Goal: Task Accomplishment & Management: Manage account settings

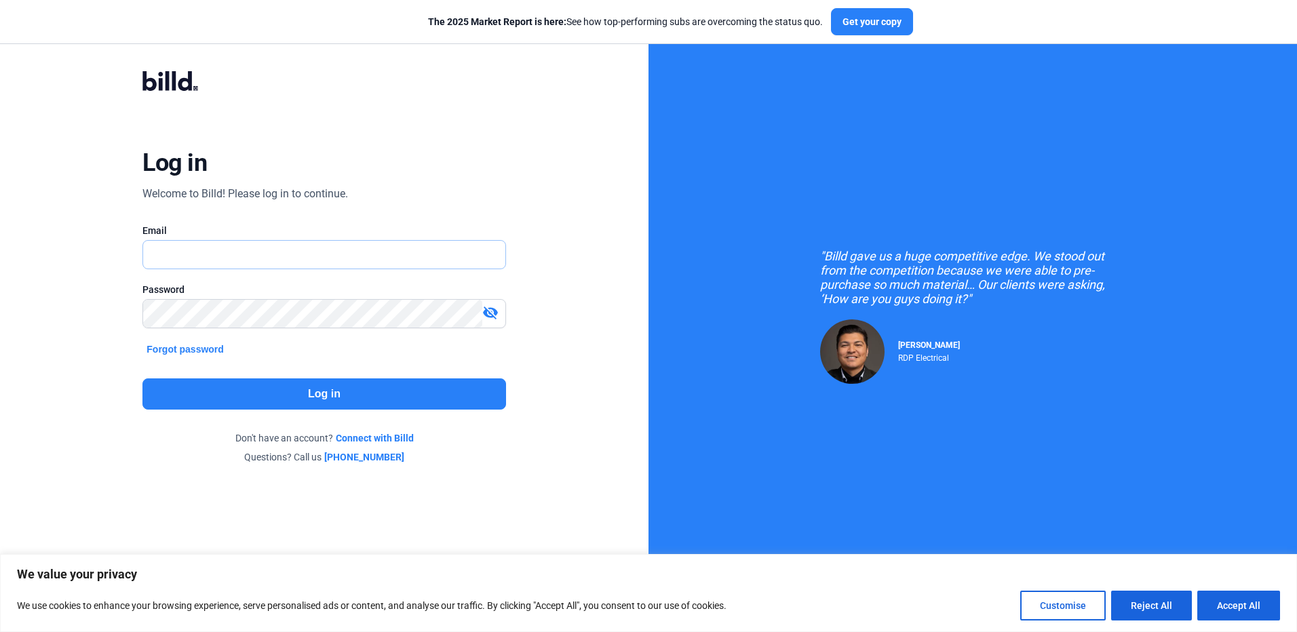
click at [248, 248] on input "text" at bounding box center [316, 255] width 347 height 28
click at [476, 161] on div "Log in Welcome to Billd! Please log in to continue. Email Password visibility_o…" at bounding box center [324, 267] width 467 height 444
click at [1215, 610] on button "Accept All" at bounding box center [1239, 606] width 83 height 30
checkbox input "true"
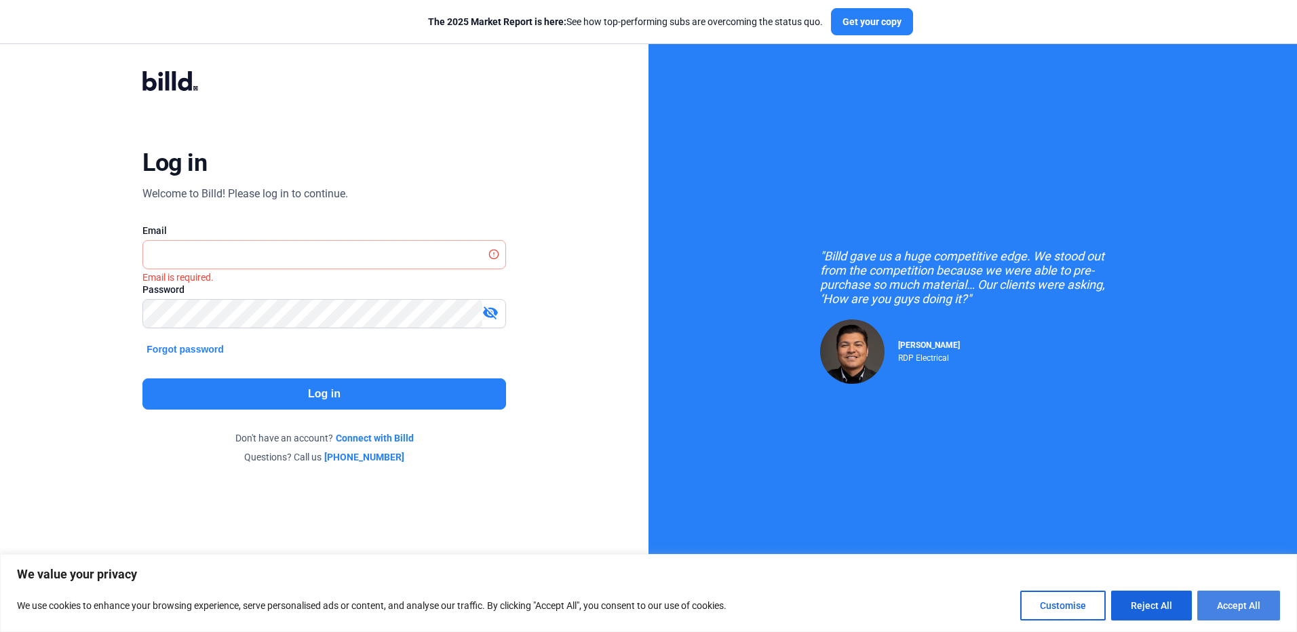
checkbox input "true"
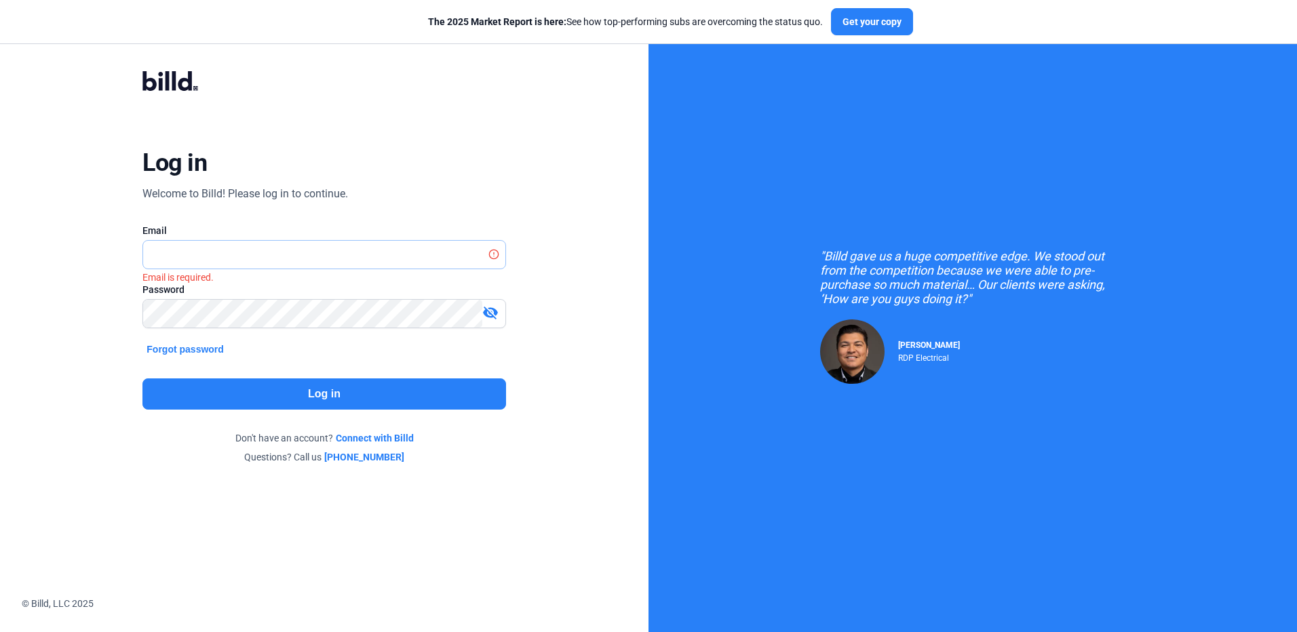
click at [294, 244] on input "text" at bounding box center [316, 255] width 347 height 28
click at [384, 197] on div "Log in Welcome to Billd! Please log in to continue. Email Password visibility_o…" at bounding box center [324, 267] width 467 height 444
click at [195, 267] on input "text" at bounding box center [324, 255] width 362 height 28
type input "sergei.ukolov@gmail.com"
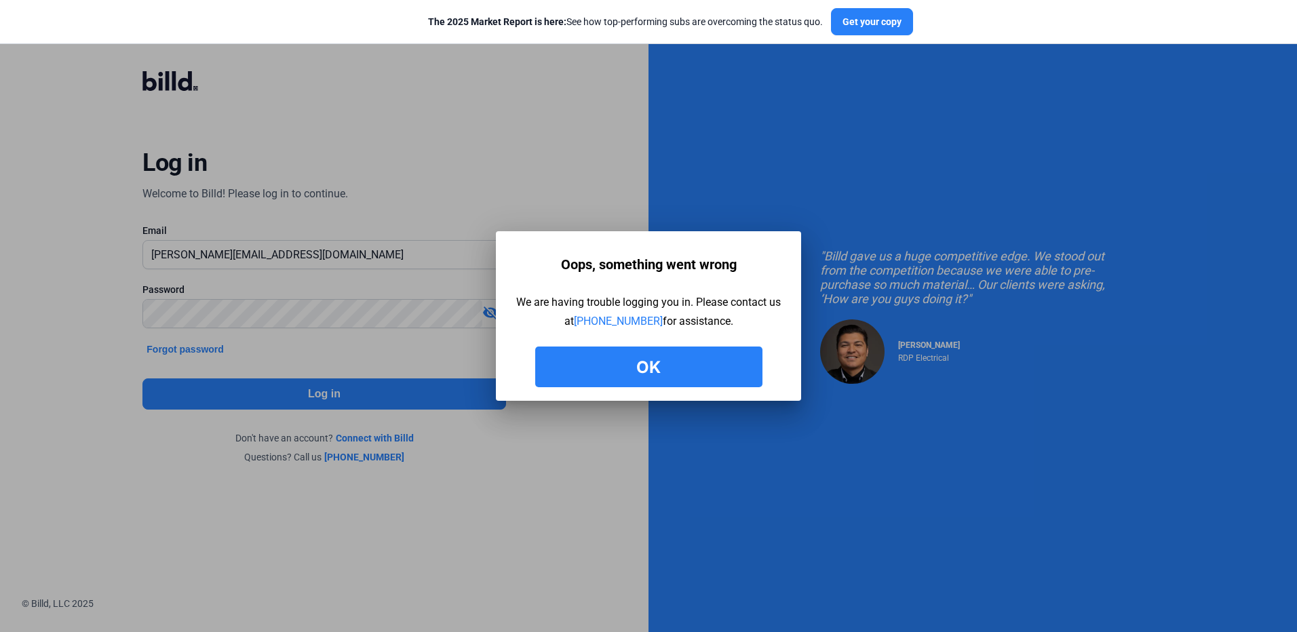
click at [615, 359] on button "Ok" at bounding box center [648, 367] width 227 height 41
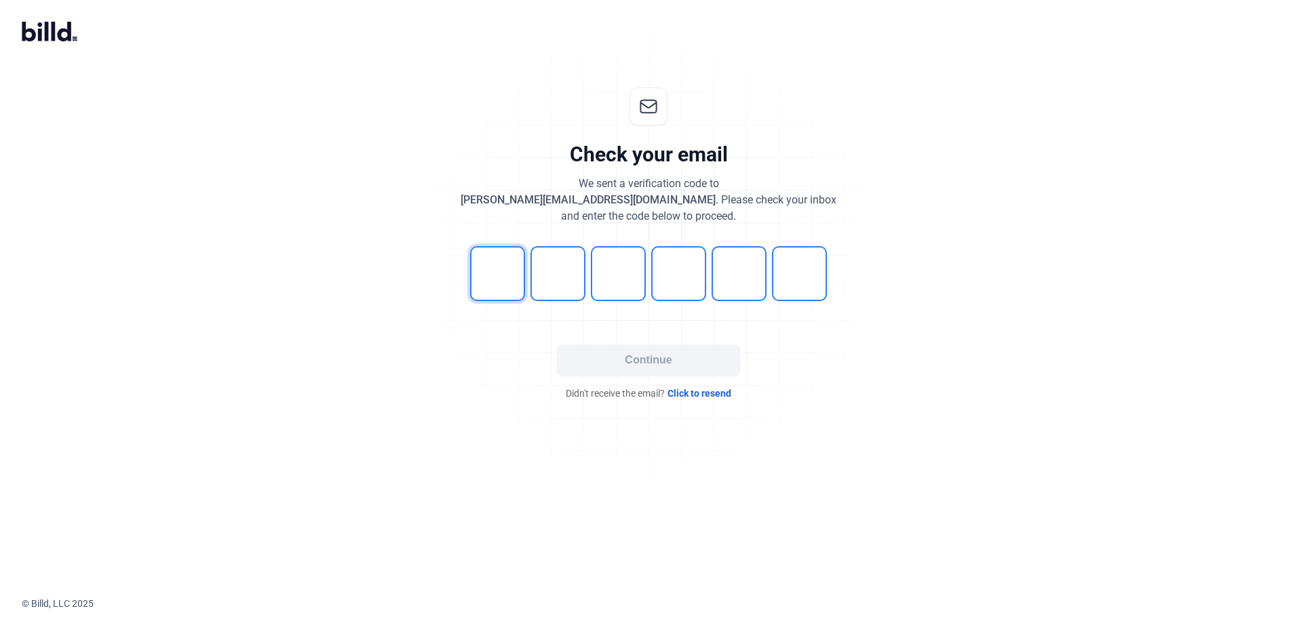
click at [516, 271] on input "tel" at bounding box center [497, 273] width 55 height 55
type input "8"
type input "1"
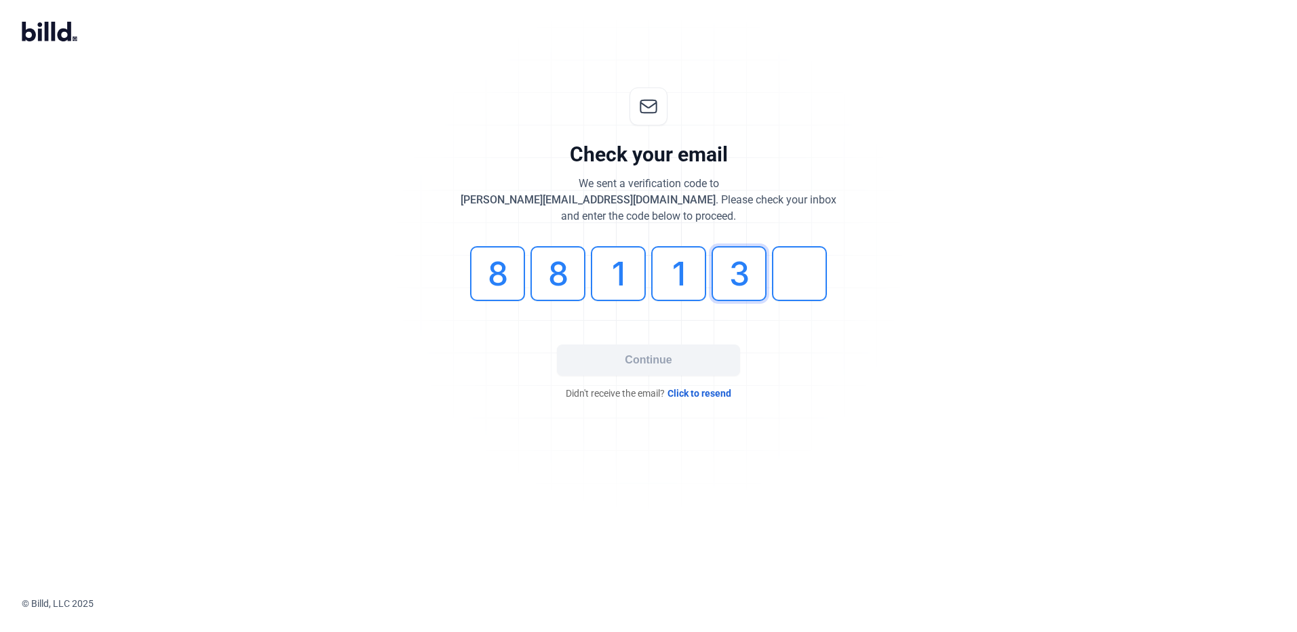
type input "3"
type input "6"
click at [669, 365] on button "Continue" at bounding box center [648, 360] width 183 height 31
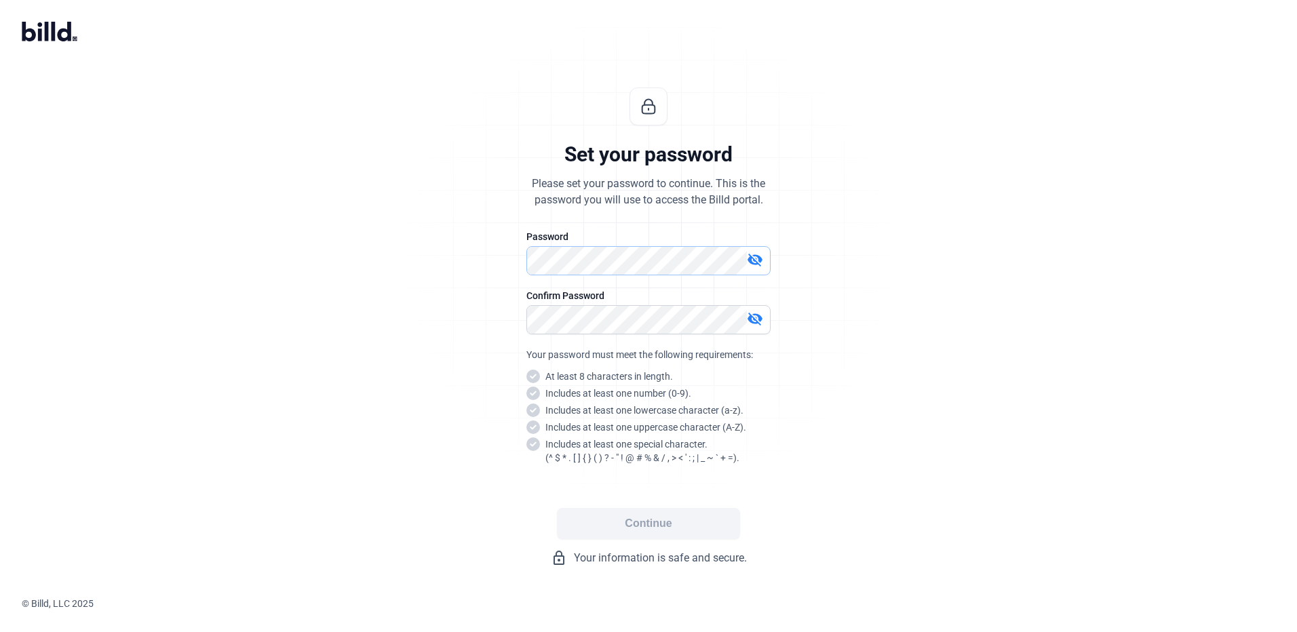
click at [583, 274] on div "visibility_off" at bounding box center [649, 260] width 244 height 29
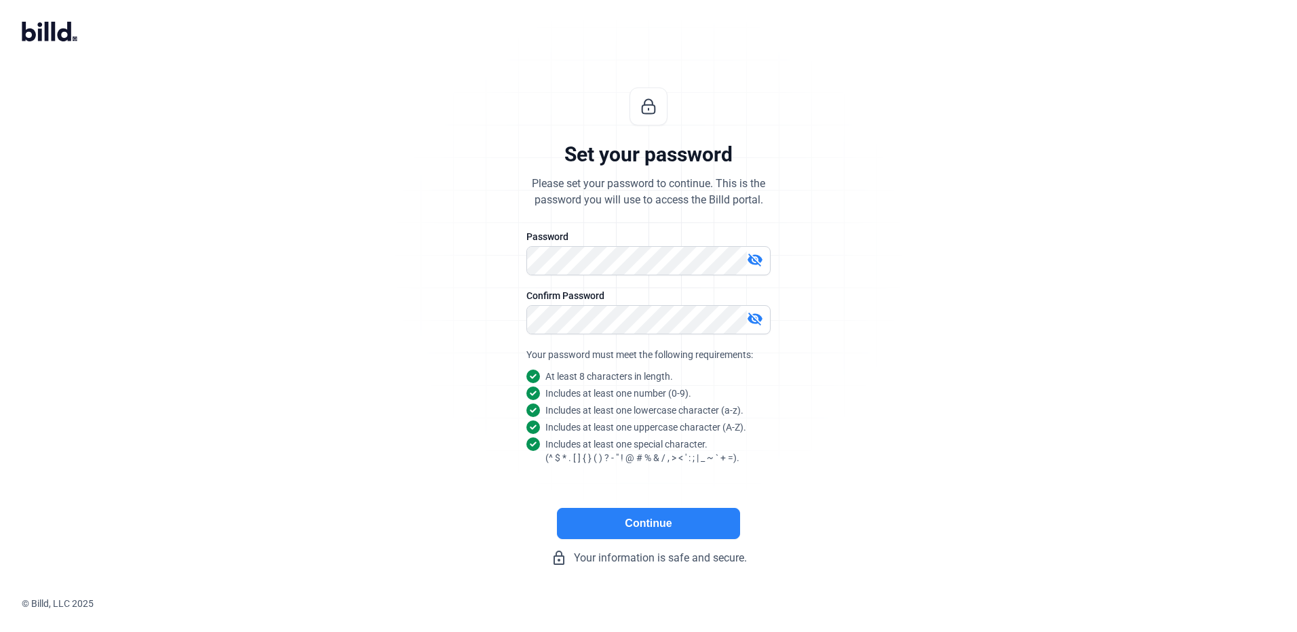
click at [635, 520] on button "Continue" at bounding box center [648, 523] width 183 height 31
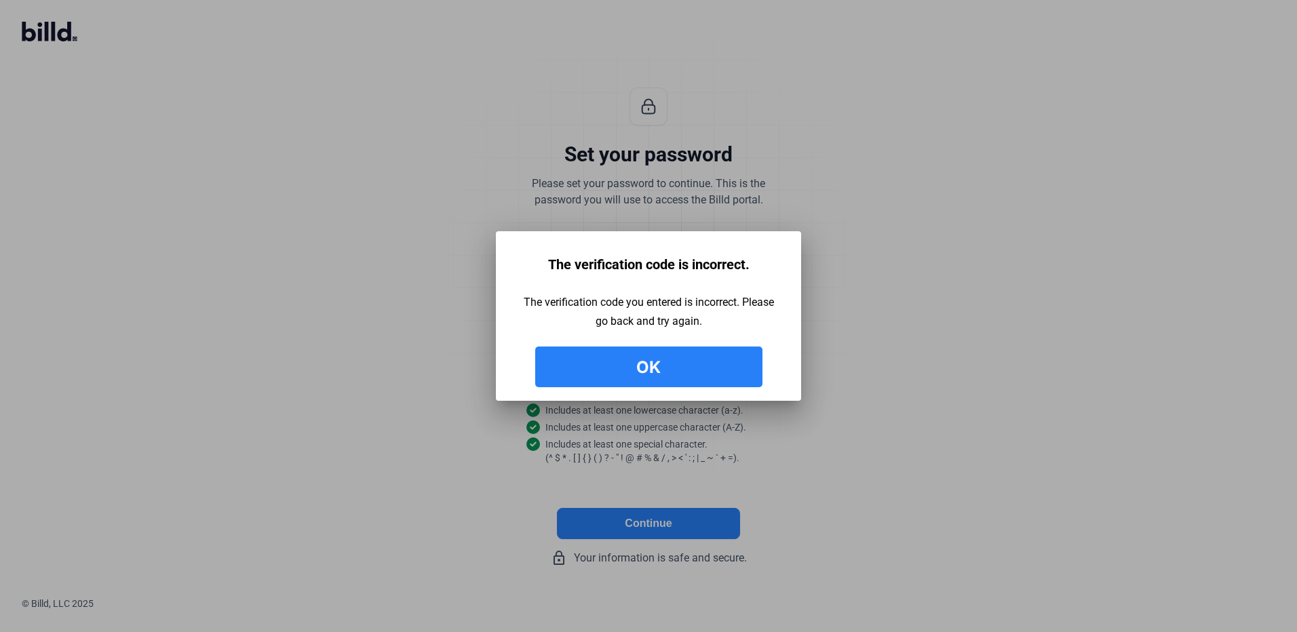
click at [687, 371] on button "Ok" at bounding box center [648, 367] width 227 height 41
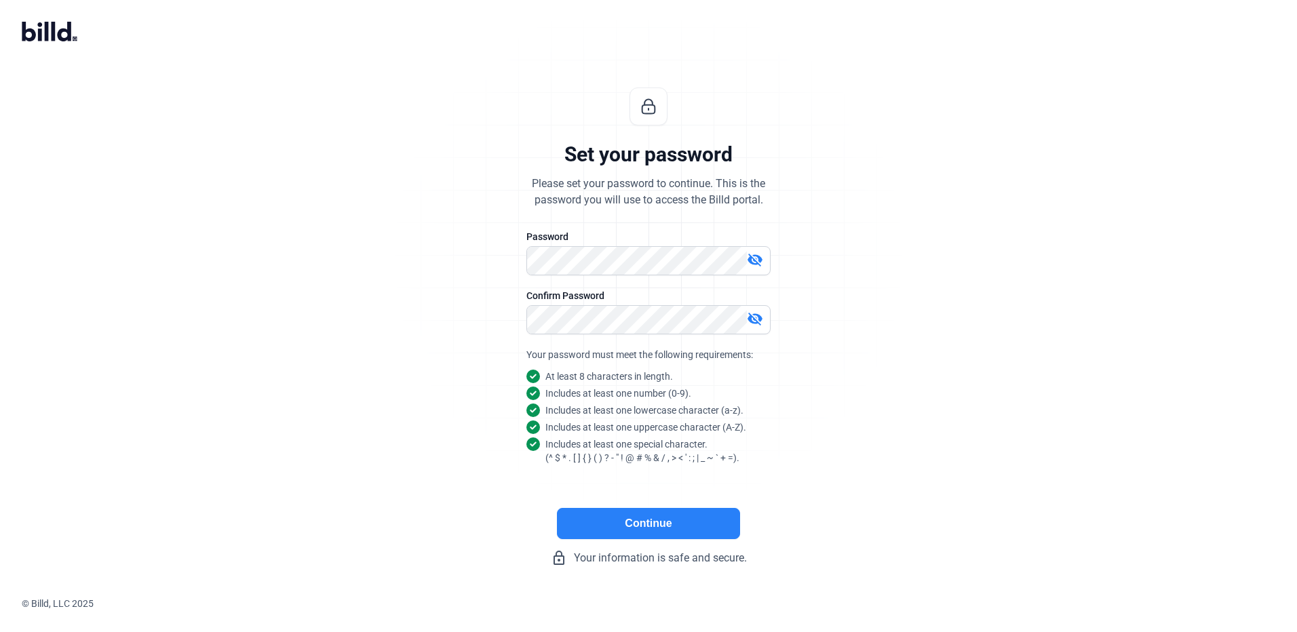
click at [759, 267] on mat-icon "visibility_off" at bounding box center [755, 260] width 16 height 16
click at [752, 307] on div "visibility_off" at bounding box center [649, 319] width 244 height 29
click at [752, 309] on div "visibility_off" at bounding box center [649, 319] width 244 height 29
click at [759, 326] on mat-icon "visibility_off" at bounding box center [755, 319] width 16 height 16
click at [628, 529] on button "Continue" at bounding box center [648, 523] width 183 height 31
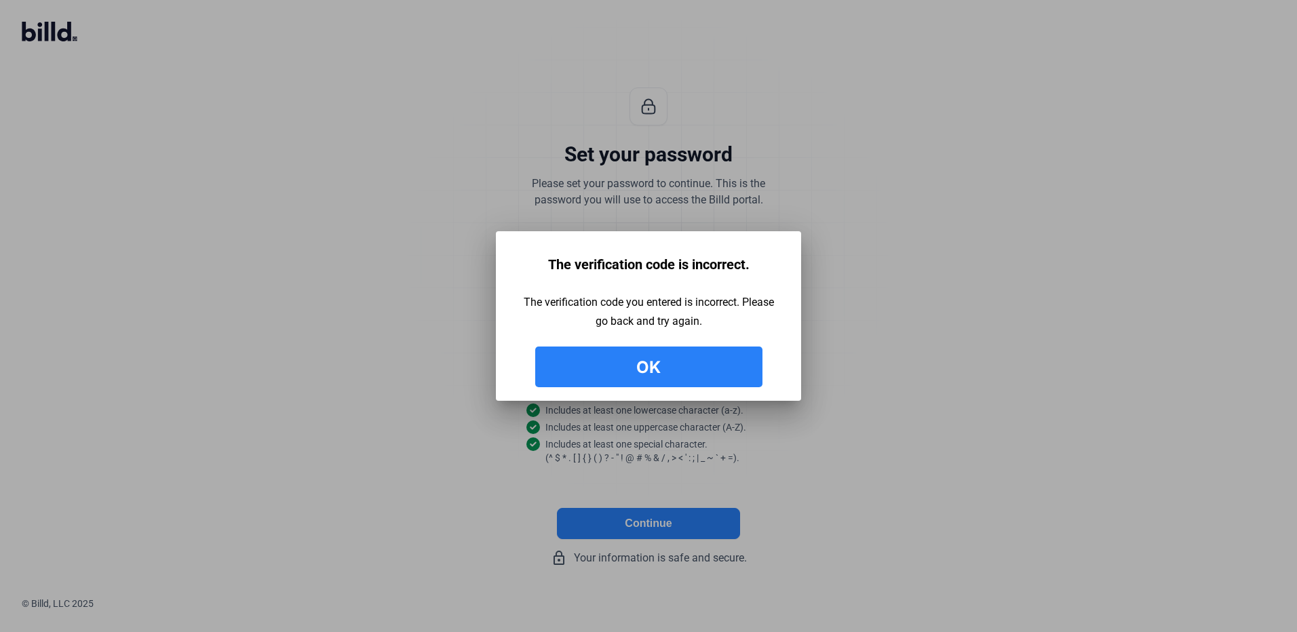
click at [669, 370] on button "Ok" at bounding box center [648, 367] width 227 height 41
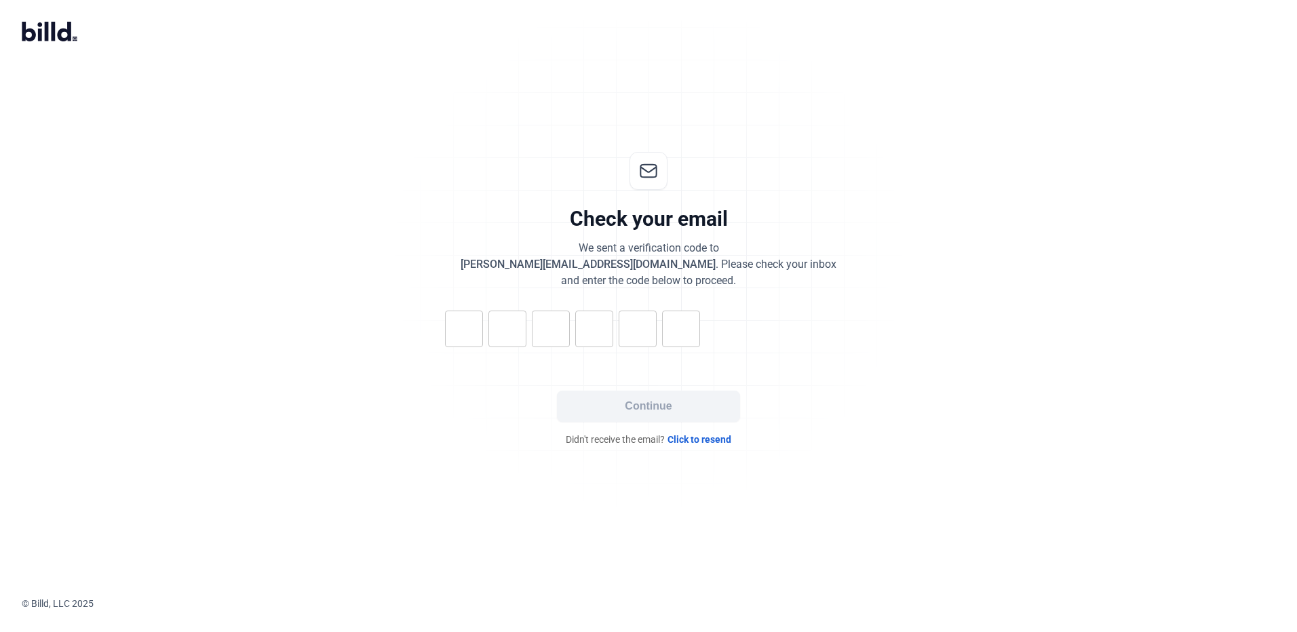
click at [483, 311] on input "tel" at bounding box center [464, 329] width 38 height 37
type input "5"
type input "3"
type input "5"
type input "9"
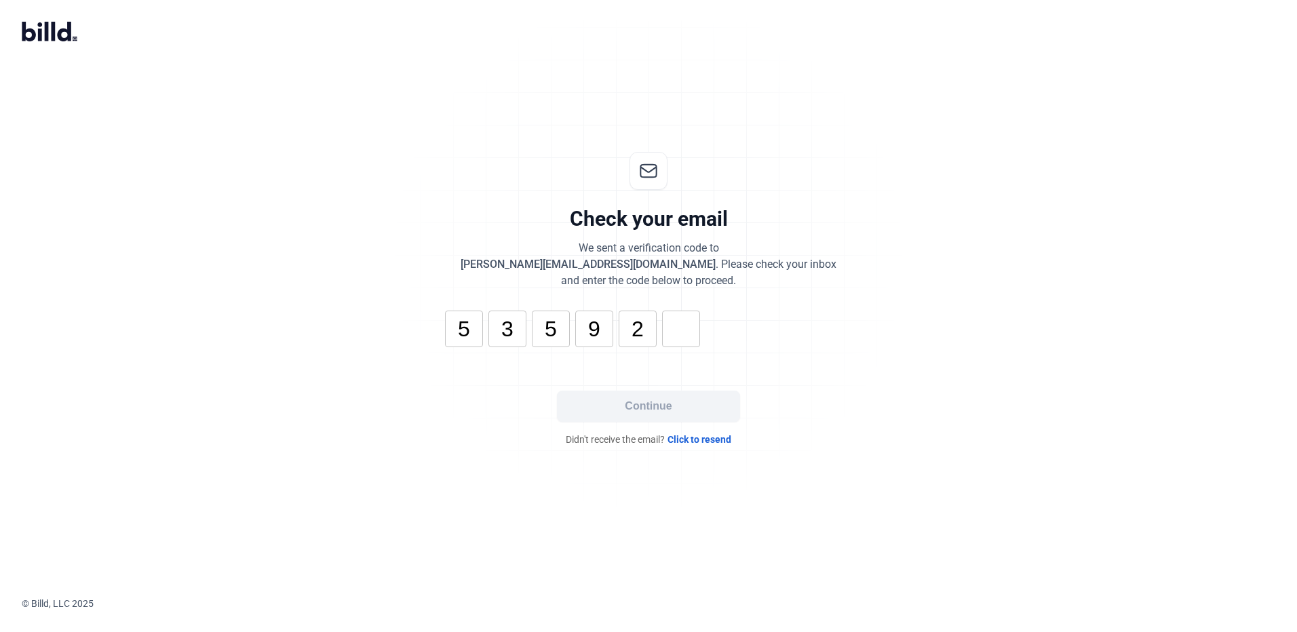
type input "2"
type input "9"
click at [654, 391] on button "Continue" at bounding box center [648, 406] width 183 height 31
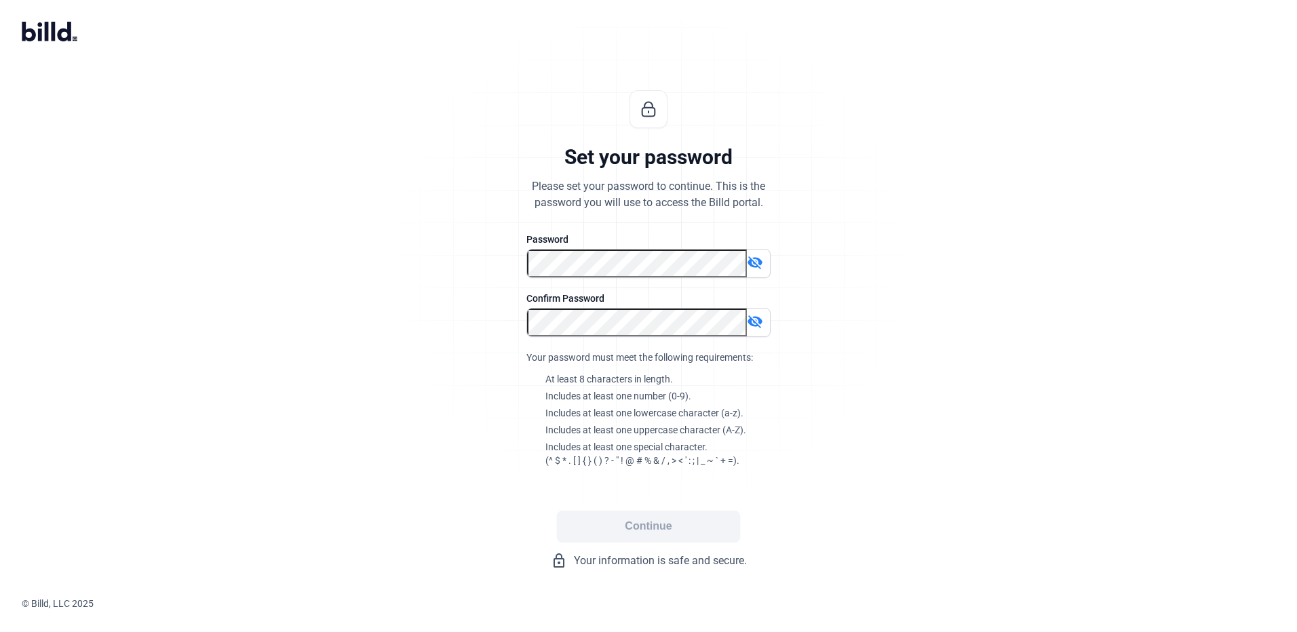
click at [753, 263] on mat-icon "visibility_off" at bounding box center [755, 262] width 16 height 16
click at [516, 258] on div "Set your password Please set your password to continue. This is the password yo…" at bounding box center [648, 330] width 451 height 522
click at [641, 520] on button "Continue" at bounding box center [648, 526] width 183 height 31
click at [656, 518] on button "Continue" at bounding box center [648, 526] width 183 height 31
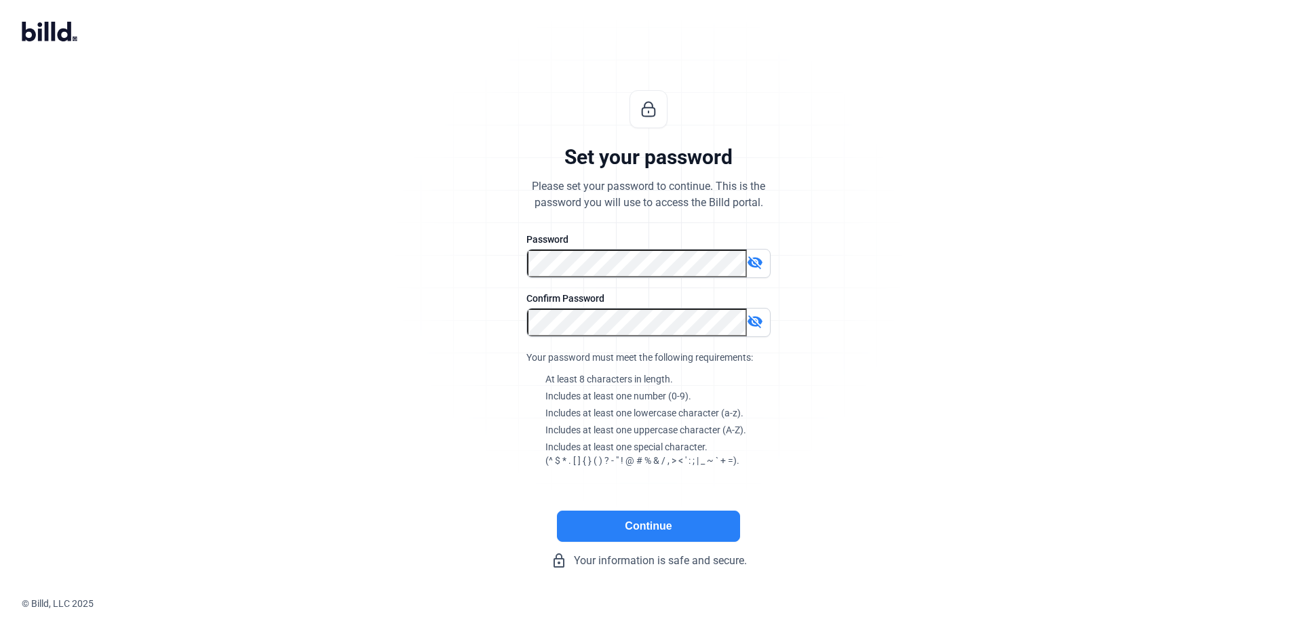
drag, startPoint x: 558, startPoint y: 560, endPoint x: 571, endPoint y: 565, distance: 13.7
click at [572, 565] on div "lock_outline Your information is safe and secure." at bounding box center [648, 561] width 407 height 16
click at [73, 600] on div "© Billd, LLC 2025" at bounding box center [660, 604] width 1276 height 14
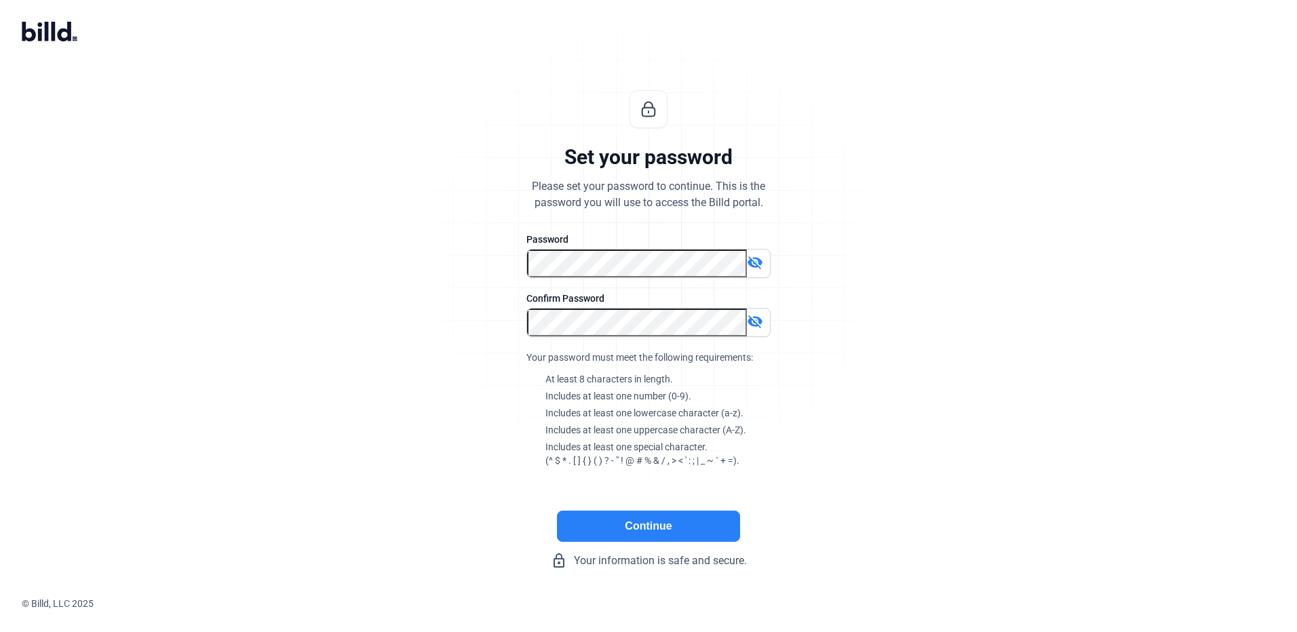
click at [58, 30] on icon at bounding box center [50, 32] width 56 height 20
click at [640, 103] on icon at bounding box center [648, 109] width 19 height 19
click at [758, 259] on mat-icon "visibility_off" at bounding box center [755, 262] width 16 height 16
click at [757, 259] on mat-icon "visibility" at bounding box center [755, 262] width 16 height 16
click at [755, 320] on mat-icon "visibility_off" at bounding box center [755, 321] width 16 height 16
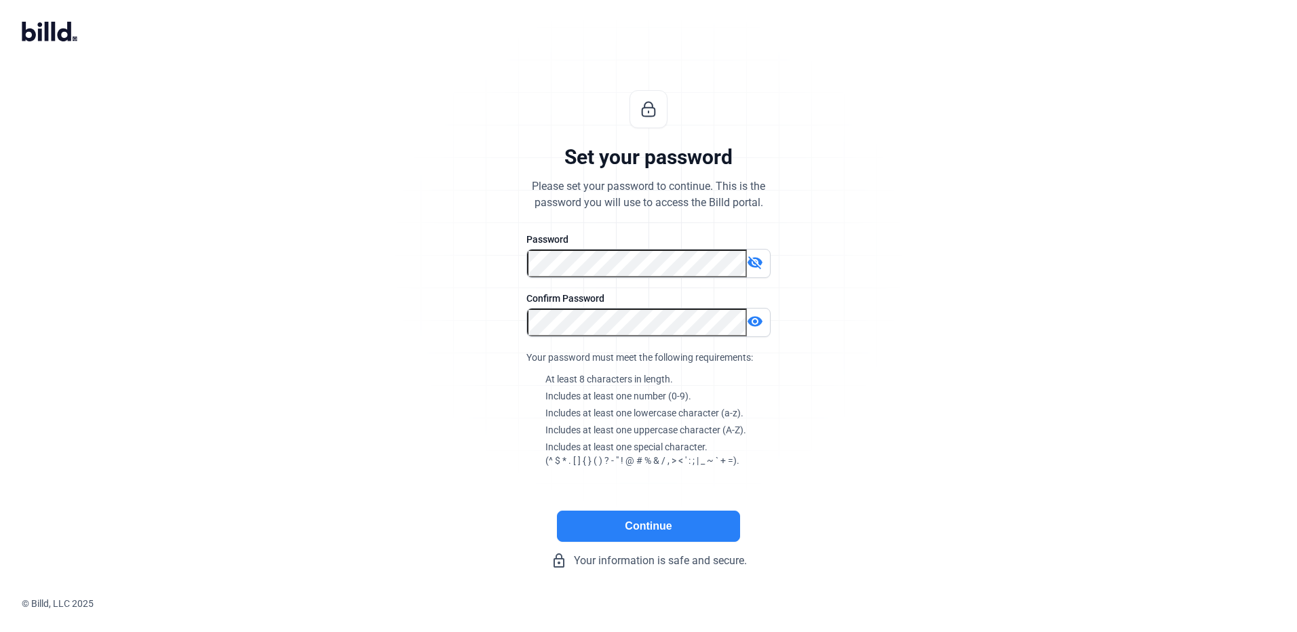
click at [979, 316] on div "Set your password Please set your password to continue. This is the password yo…" at bounding box center [648, 330] width 1297 height 522
click at [698, 527] on button "Continue" at bounding box center [648, 526] width 183 height 31
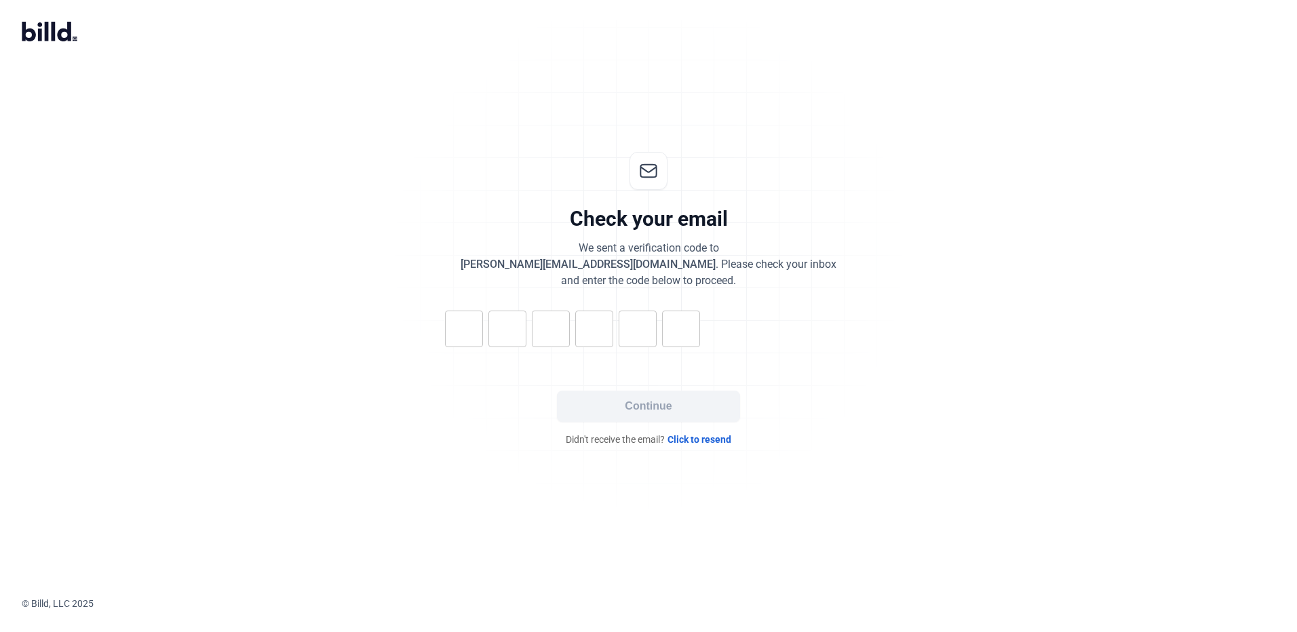
click at [483, 311] on input "tel" at bounding box center [464, 329] width 38 height 37
type input "7"
type input "8"
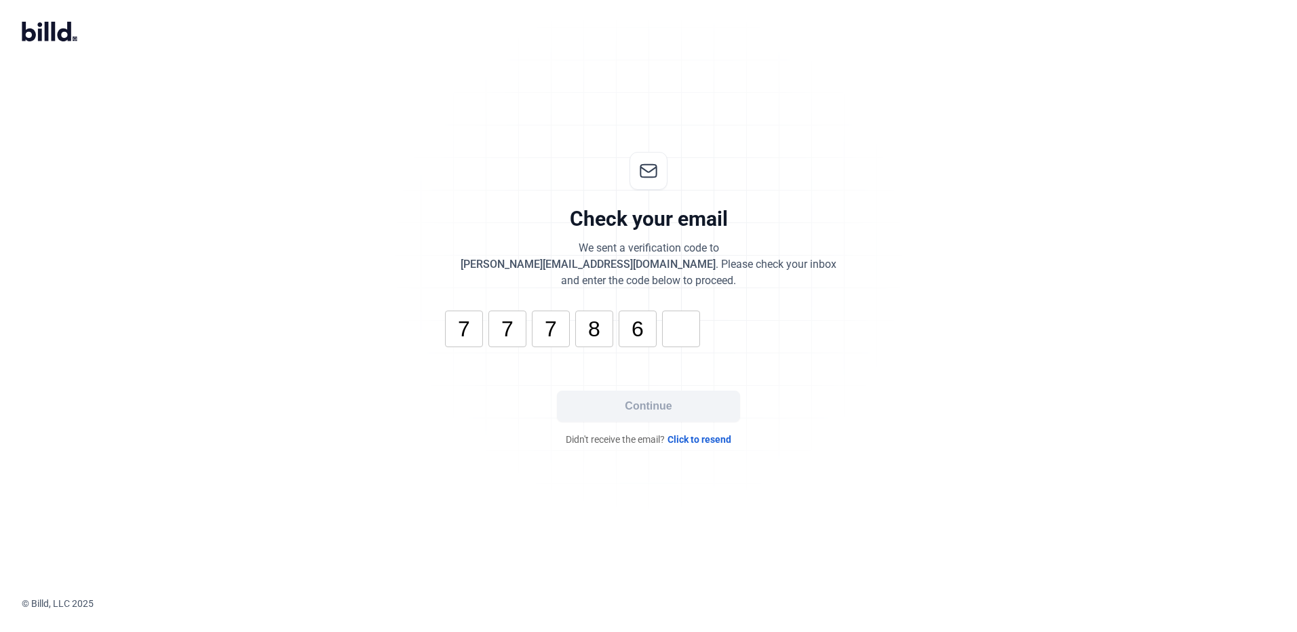
type input "6"
type input "7"
click at [623, 391] on button "Continue" at bounding box center [648, 406] width 183 height 31
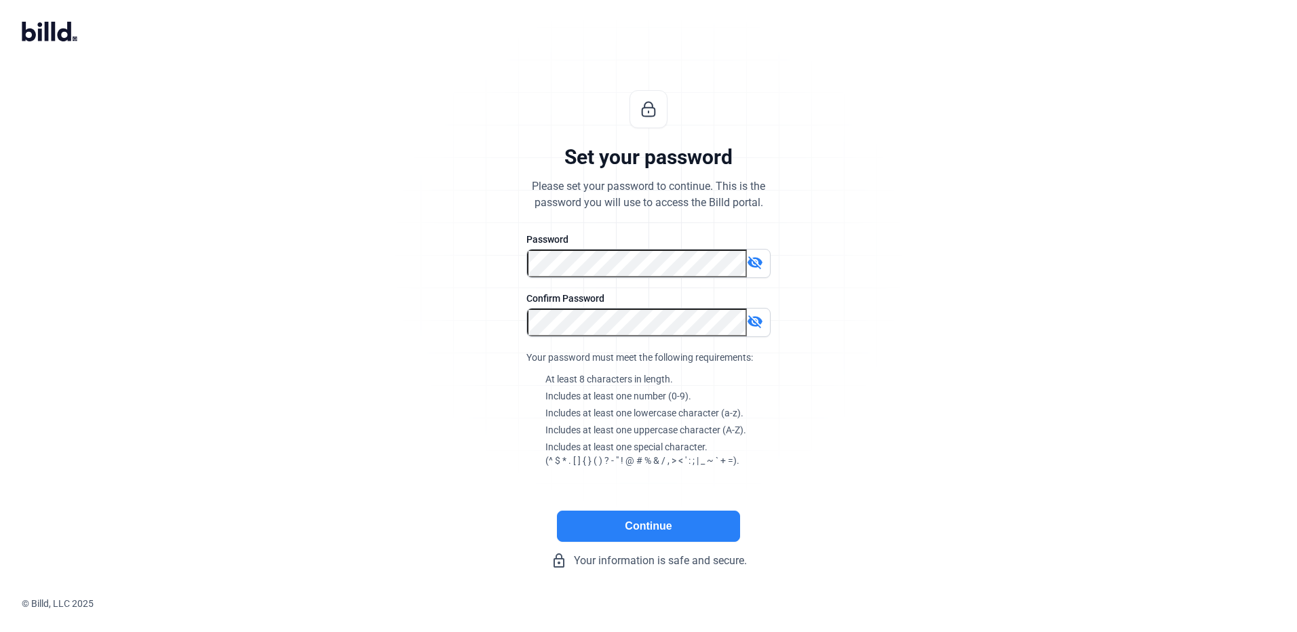
click at [655, 536] on button "Continue" at bounding box center [648, 526] width 183 height 31
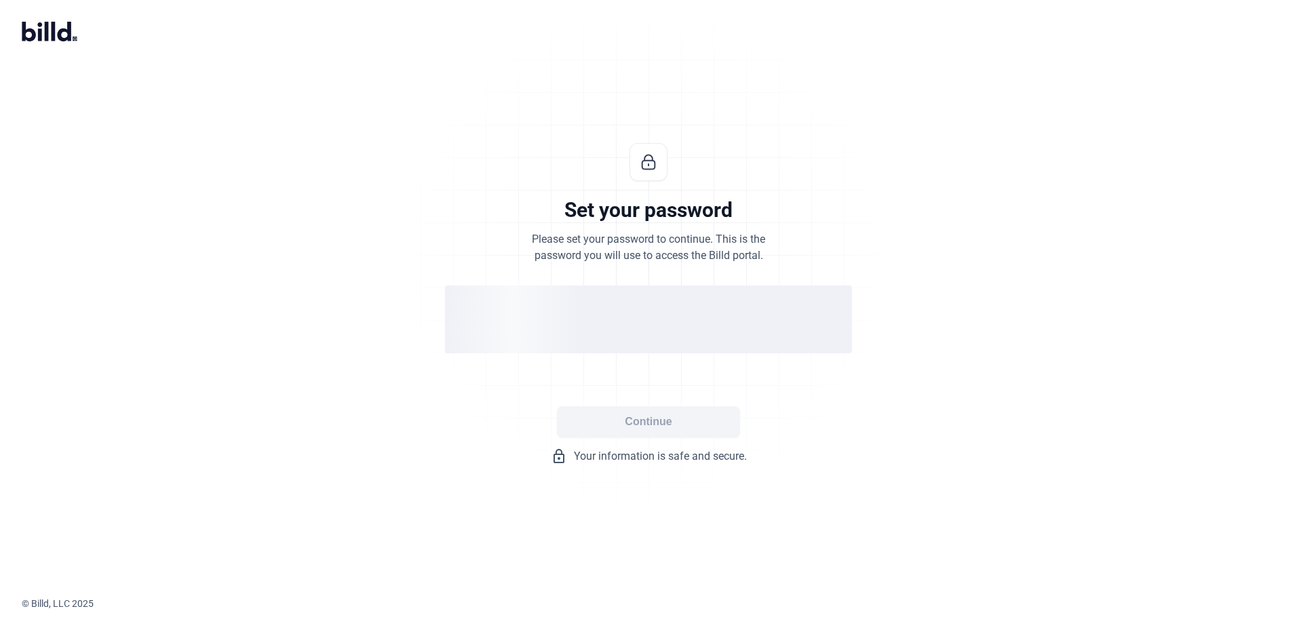
click at [599, 286] on div "loading" at bounding box center [648, 320] width 407 height 68
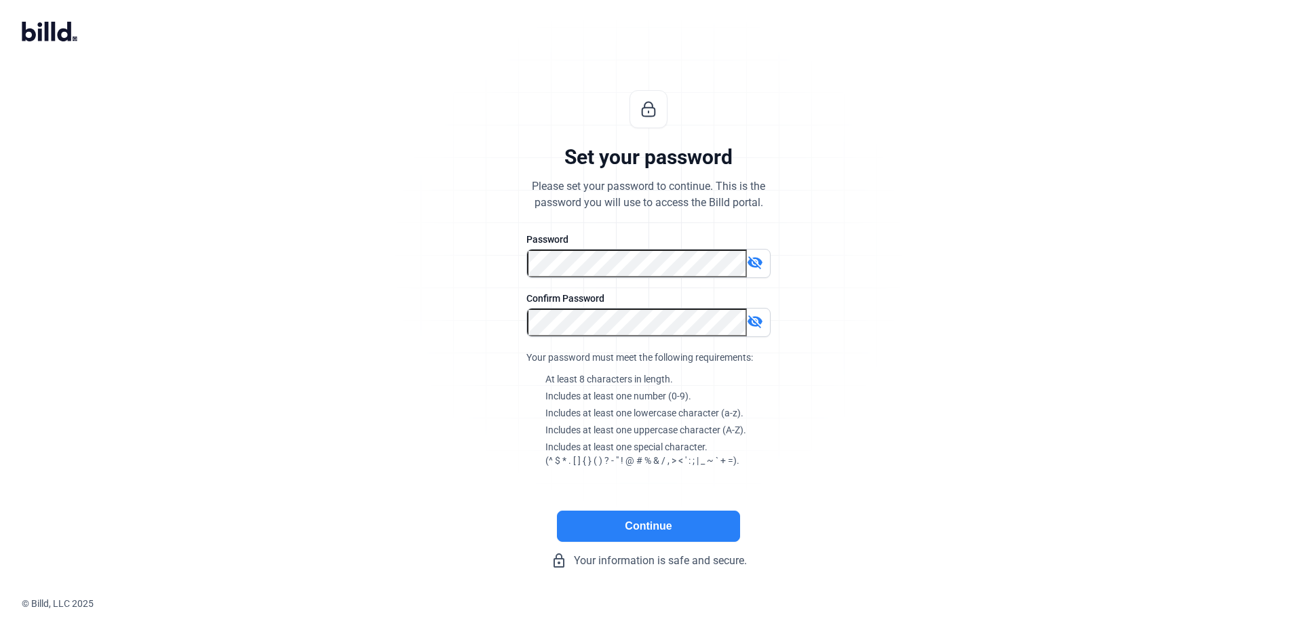
click at [656, 511] on button "Continue" at bounding box center [648, 526] width 183 height 31
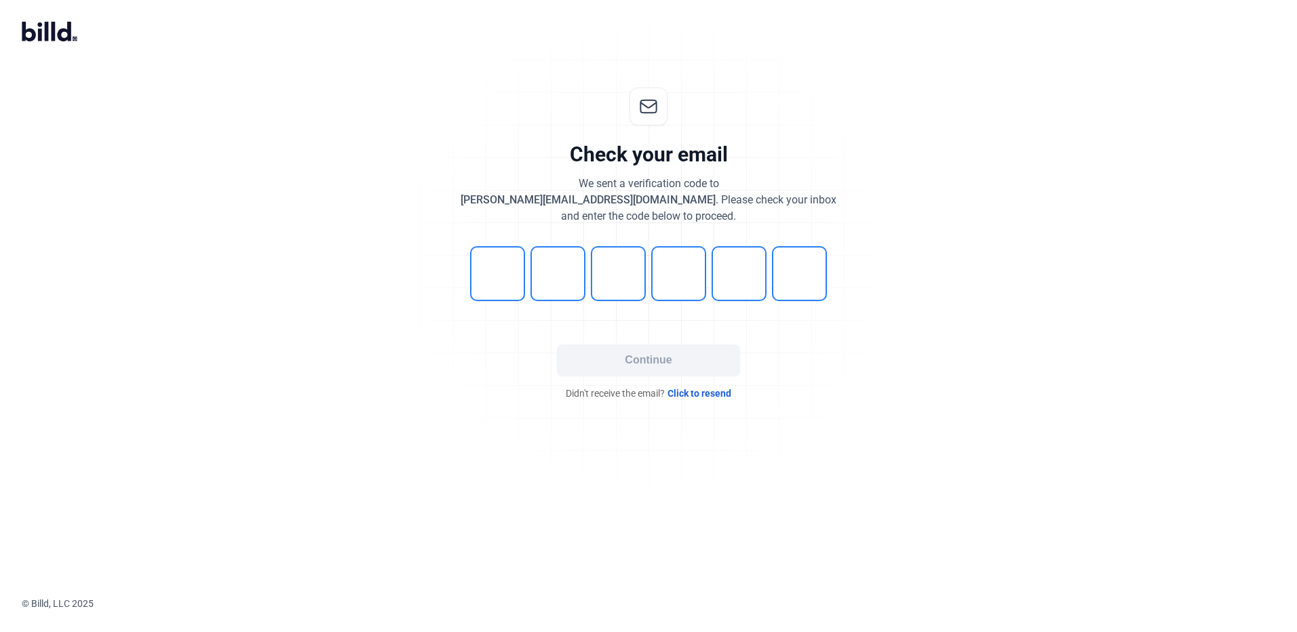
drag, startPoint x: 846, startPoint y: 549, endPoint x: 732, endPoint y: 436, distance: 160.3
click at [843, 548] on div at bounding box center [648, 509] width 1297 height 175
click at [501, 281] on input "tel" at bounding box center [497, 273] width 55 height 55
type input "1"
type input "5"
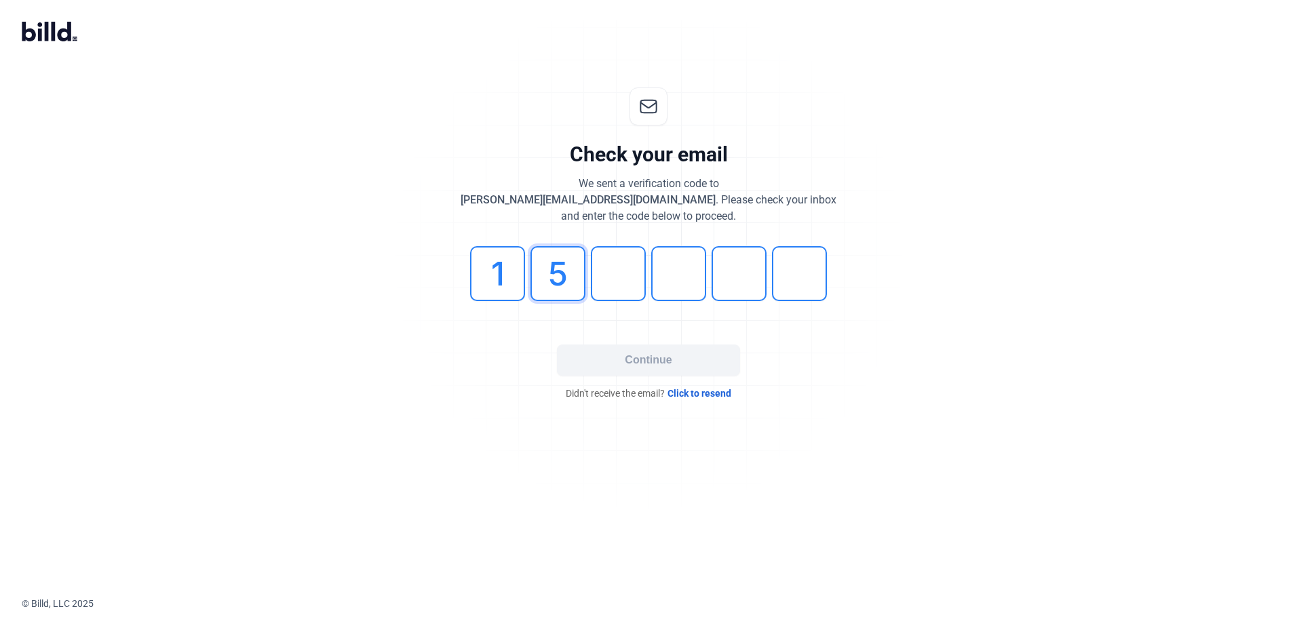
click at [584, 274] on input "5" at bounding box center [558, 273] width 55 height 55
type input "0"
type input "5"
type input "6"
type input "2"
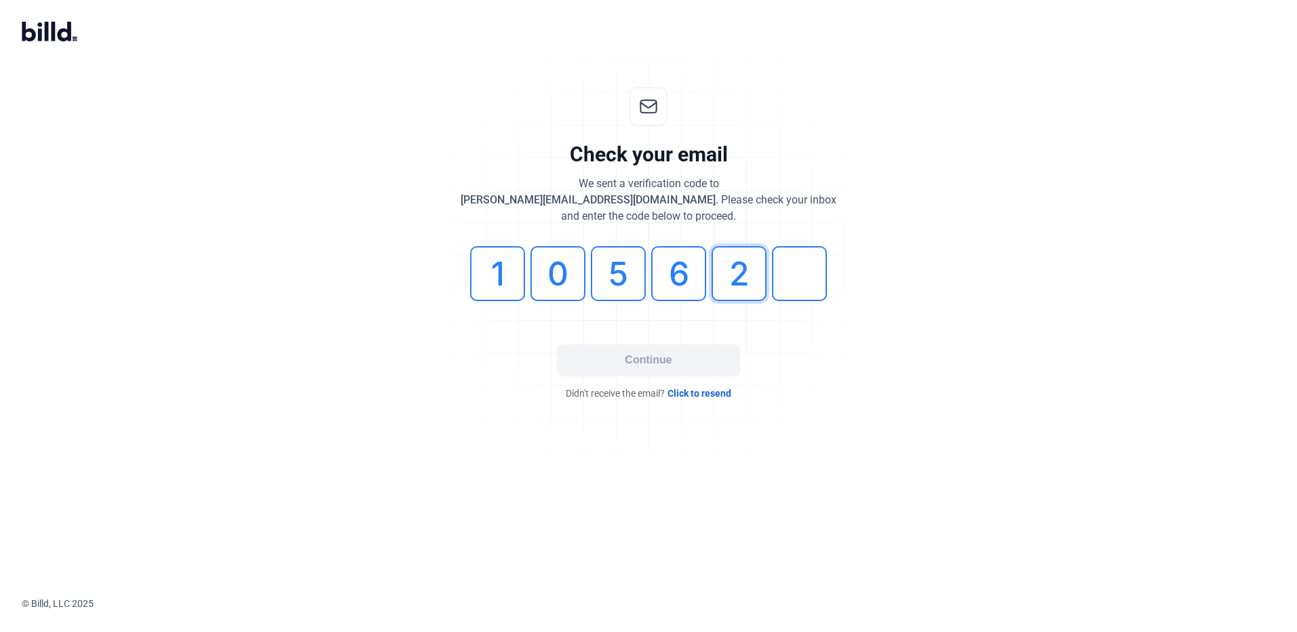
click at [750, 278] on input "2" at bounding box center [739, 273] width 55 height 55
type input "0"
type input "2"
click at [691, 355] on button "Continue" at bounding box center [648, 360] width 183 height 31
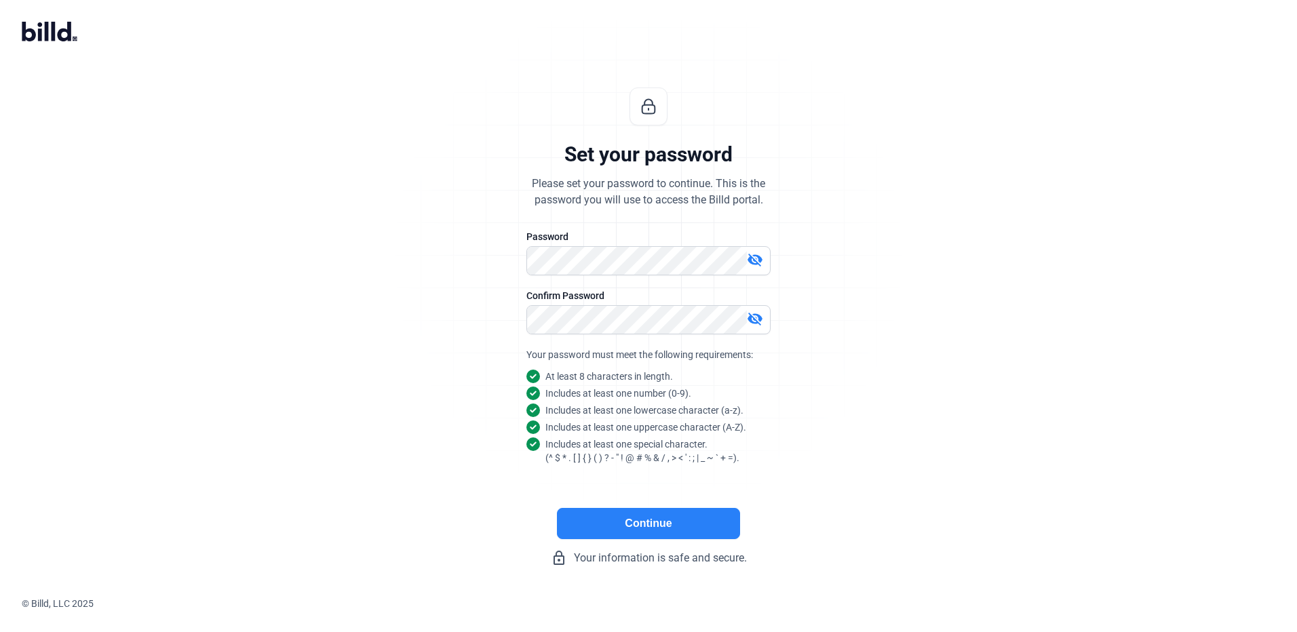
click at [748, 261] on mat-icon "visibility_off" at bounding box center [755, 260] width 16 height 16
click at [647, 526] on button "Continue" at bounding box center [648, 523] width 183 height 31
click at [643, 526] on button "Continue" at bounding box center [648, 523] width 183 height 31
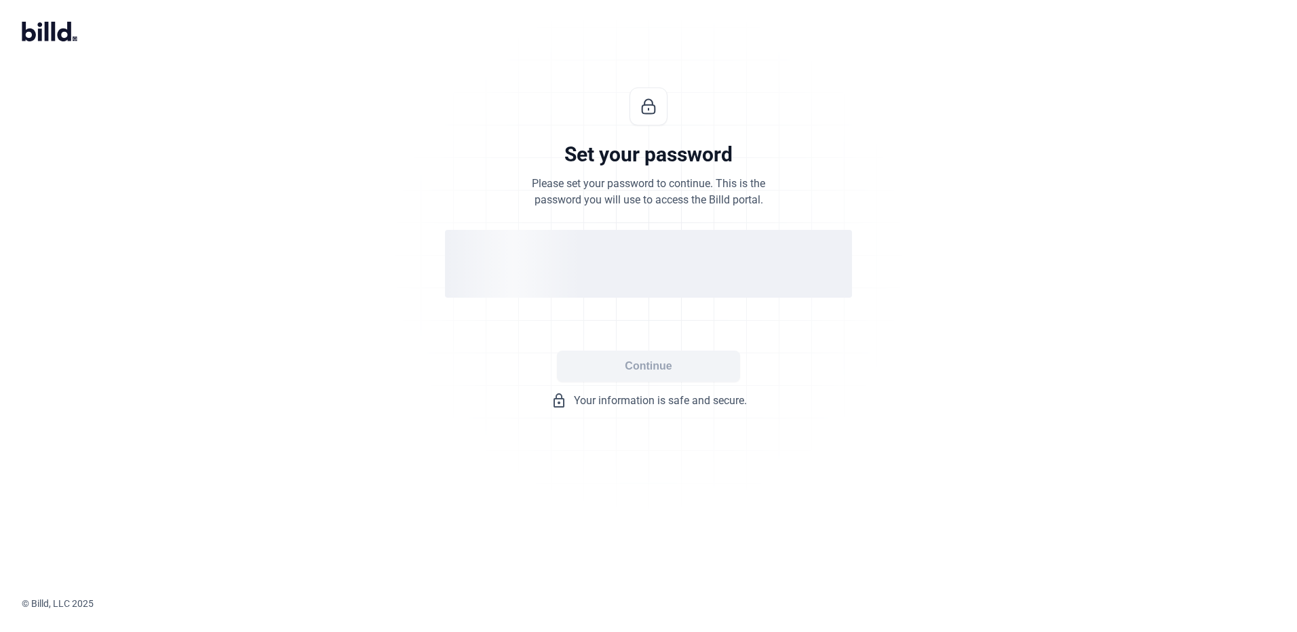
click at [562, 402] on mat-icon "lock_outline" at bounding box center [559, 401] width 16 height 16
click at [721, 416] on div "Set your password Please set your password to continue. This is the password yo…" at bounding box center [648, 248] width 451 height 365
drag, startPoint x: 721, startPoint y: 416, endPoint x: 655, endPoint y: 377, distance: 75.8
click at [664, 436] on div at bounding box center [648, 514] width 1297 height 166
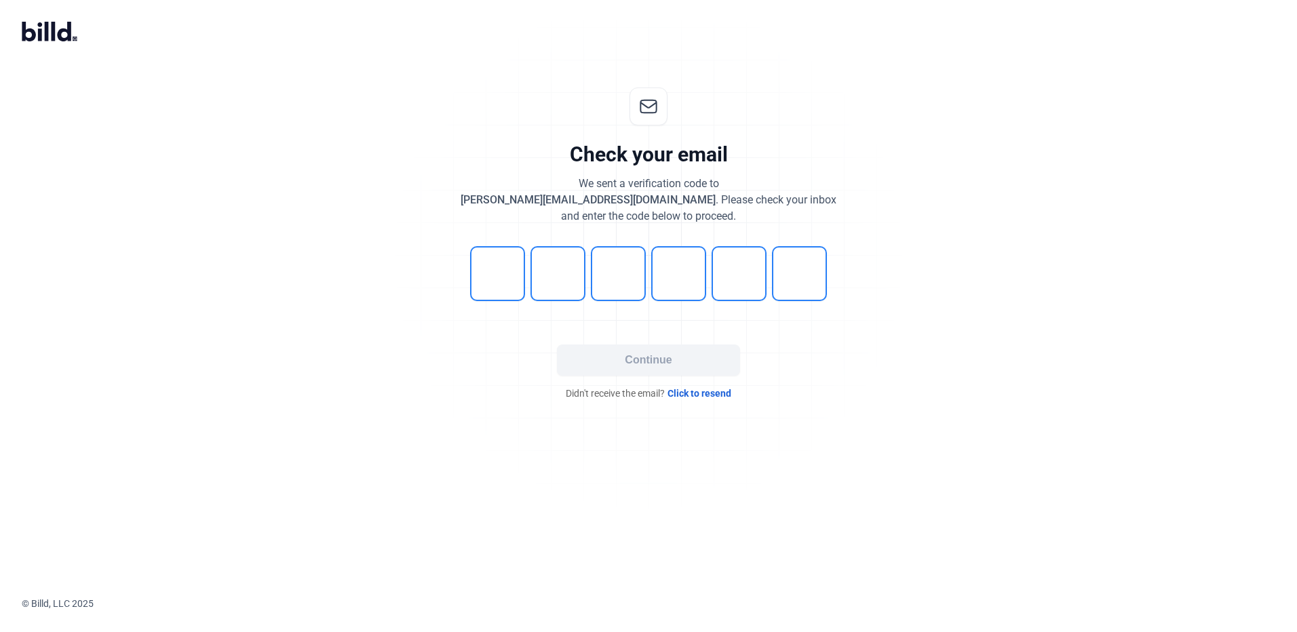
click at [725, 392] on span "Click to resend" at bounding box center [700, 394] width 64 height 14
